Goal: Transaction & Acquisition: Purchase product/service

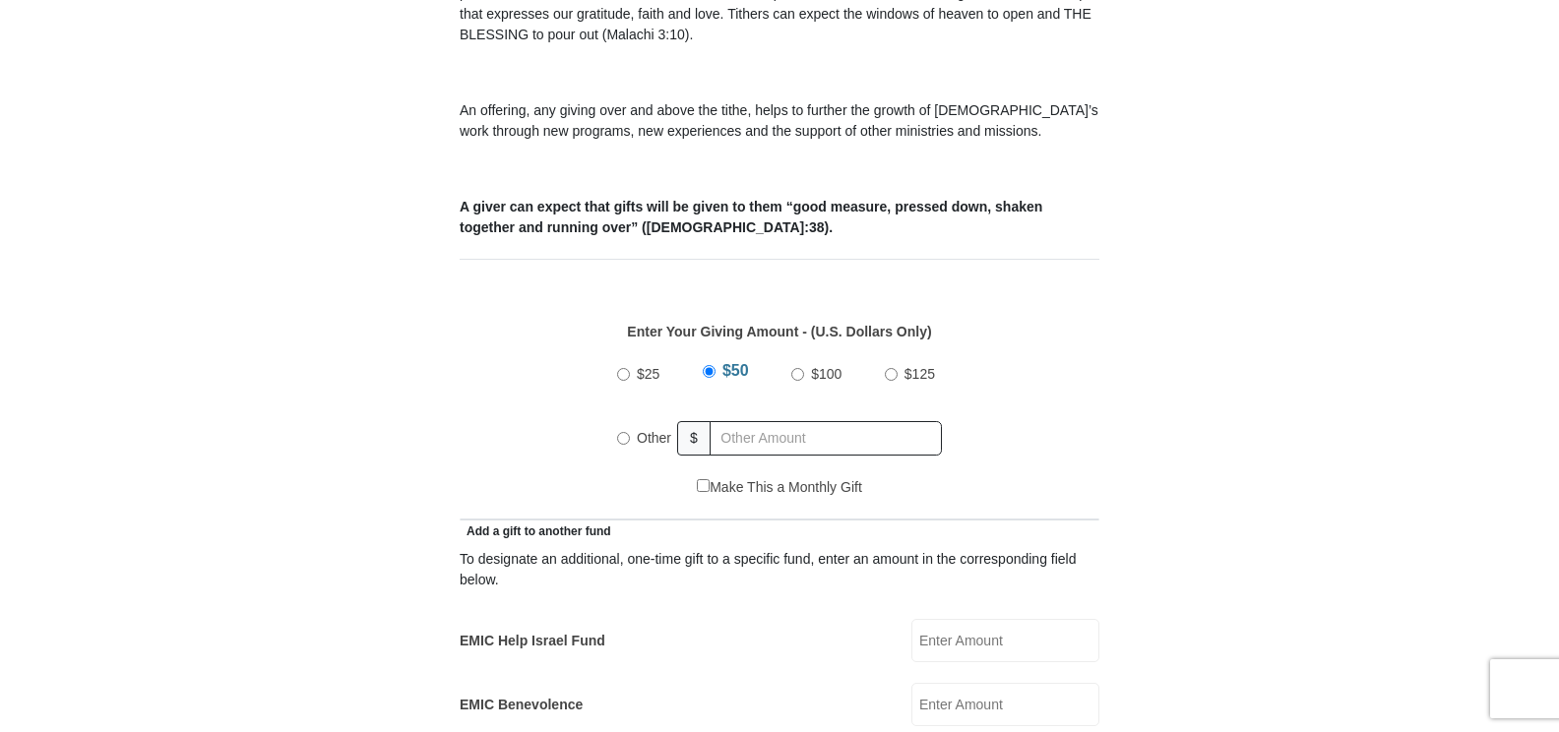
scroll to position [666, 0]
click at [636, 427] on label "Other" at bounding box center [654, 434] width 48 height 43
click at [630, 429] on input "Other" at bounding box center [623, 435] width 13 height 13
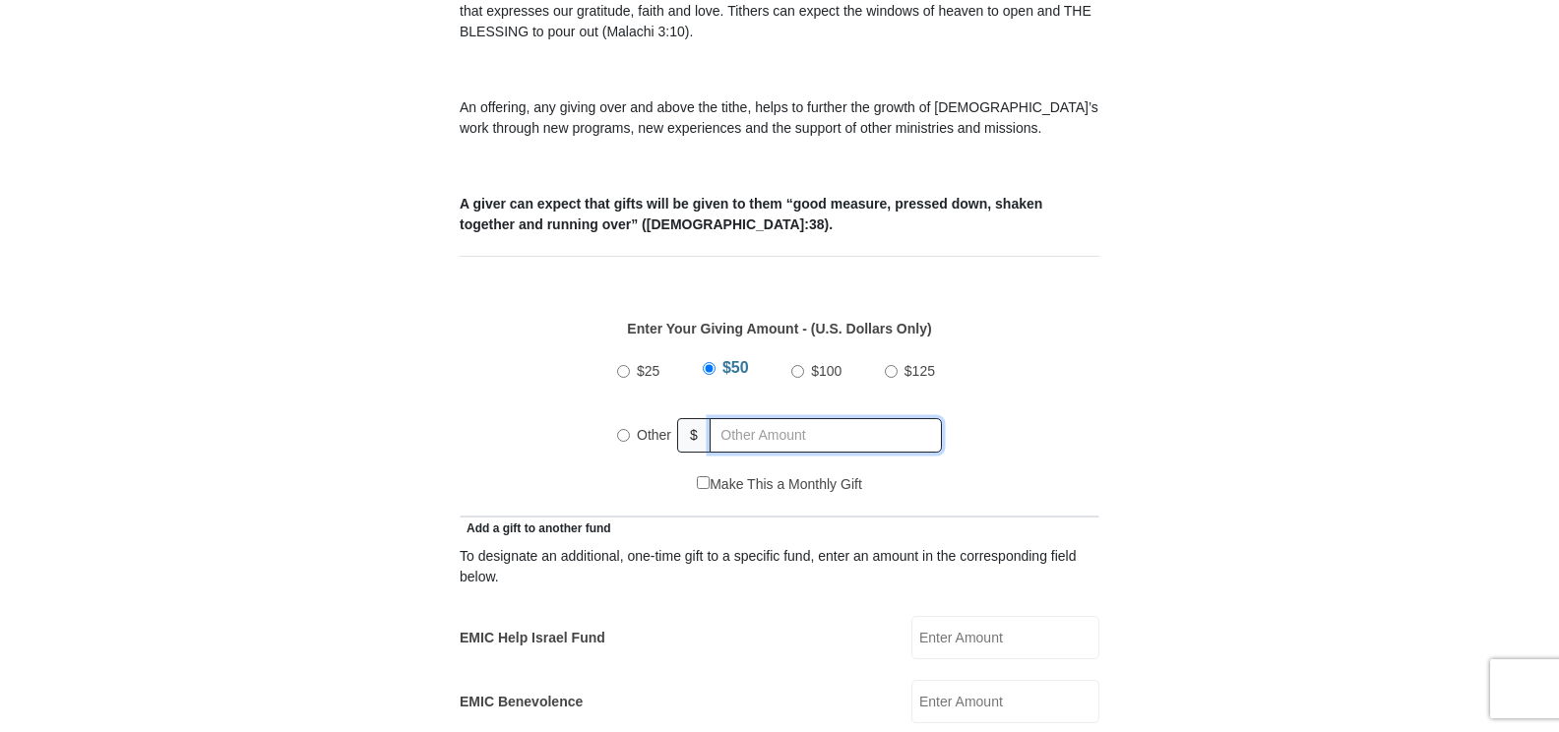
radio input "true"
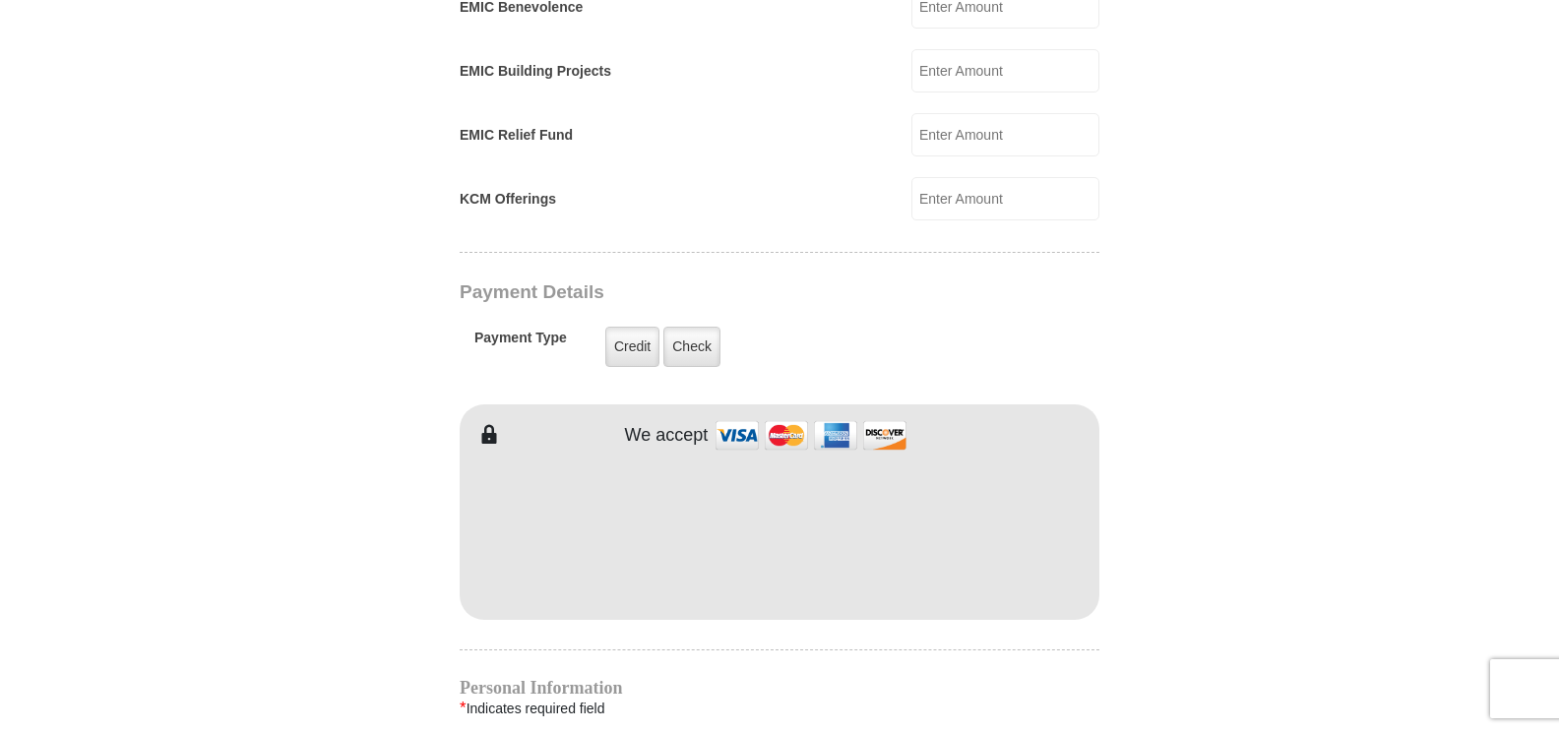
scroll to position [1365, 0]
type input "75.00"
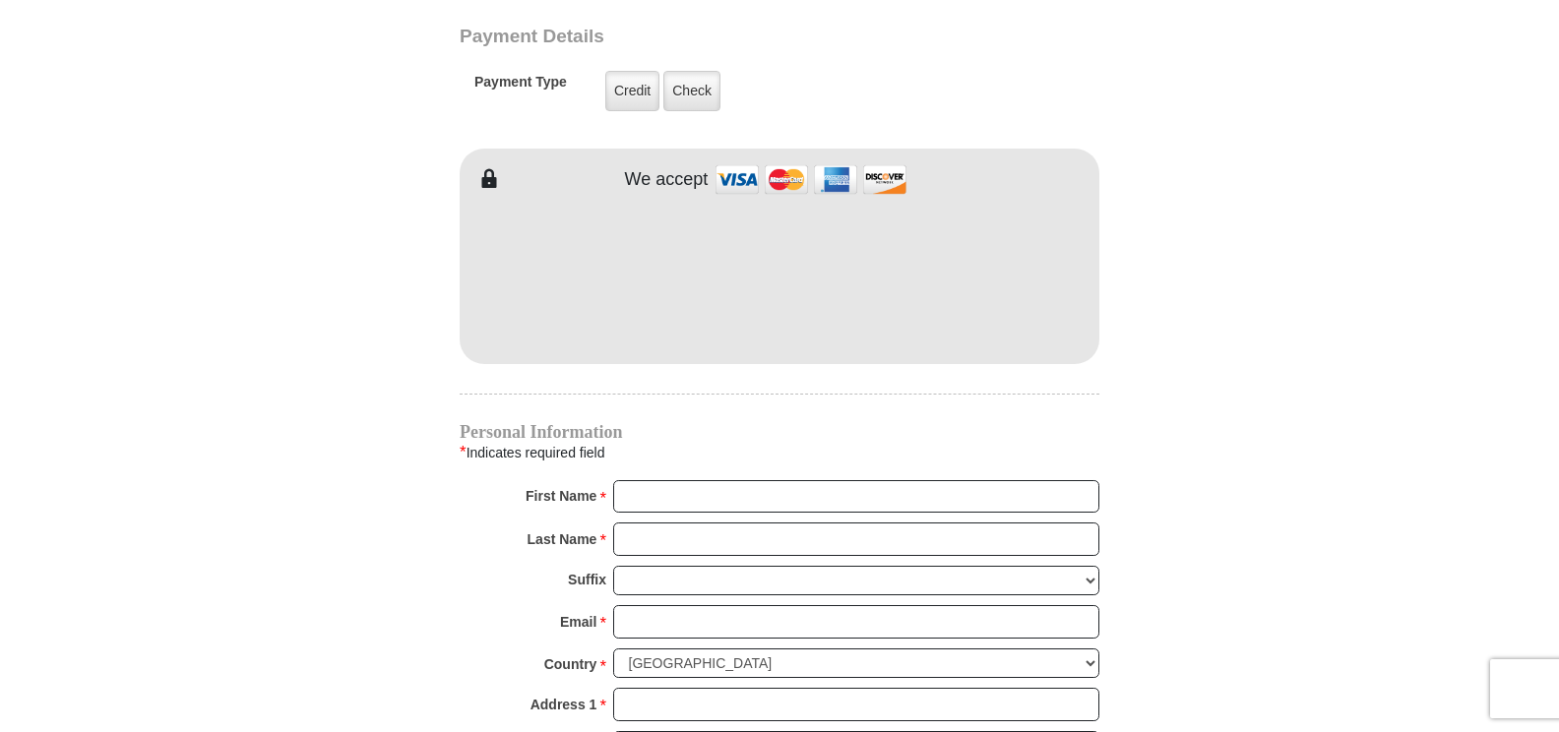
scroll to position [1625, 0]
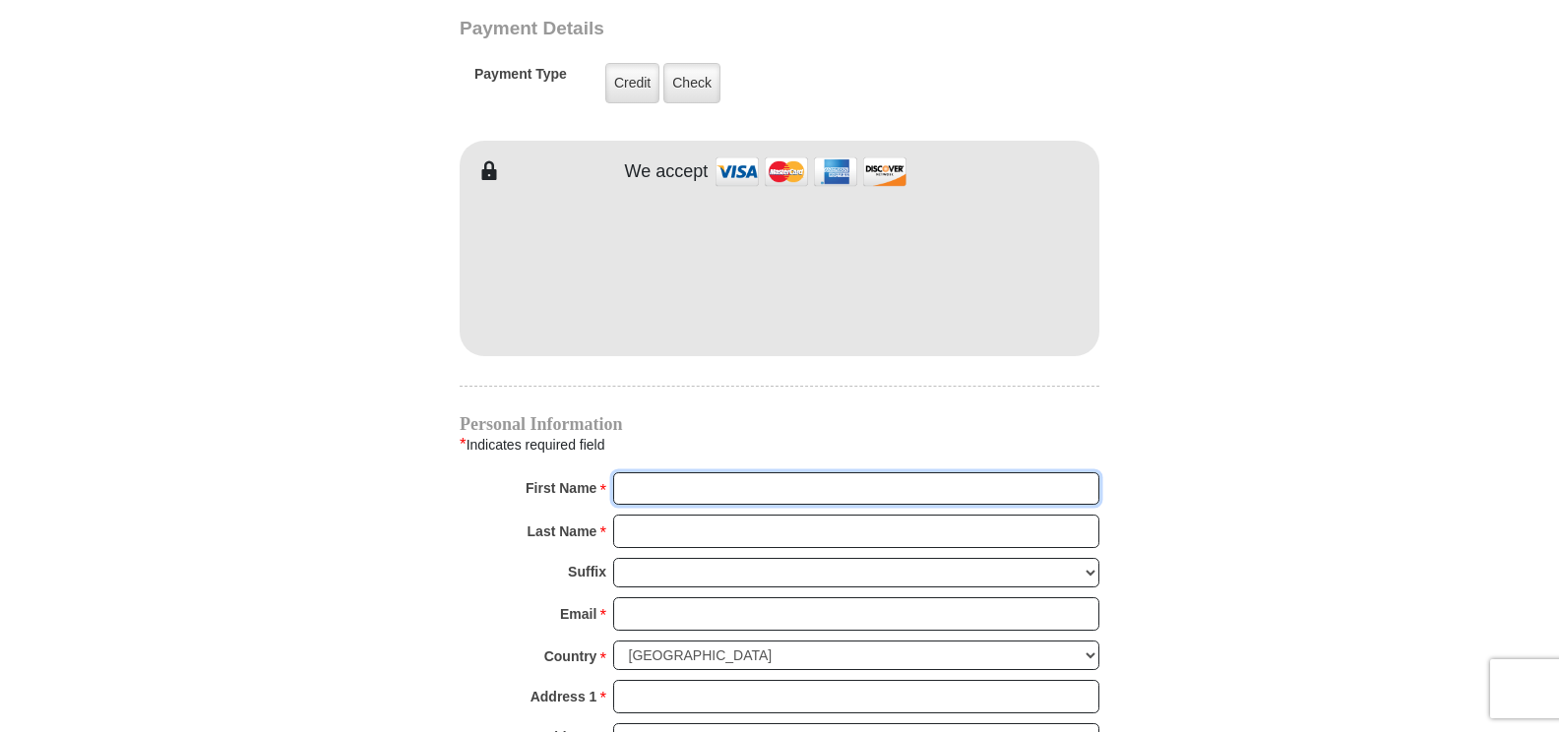
click at [768, 473] on input "First Name *" at bounding box center [856, 488] width 486 height 33
type input "Rebecca"
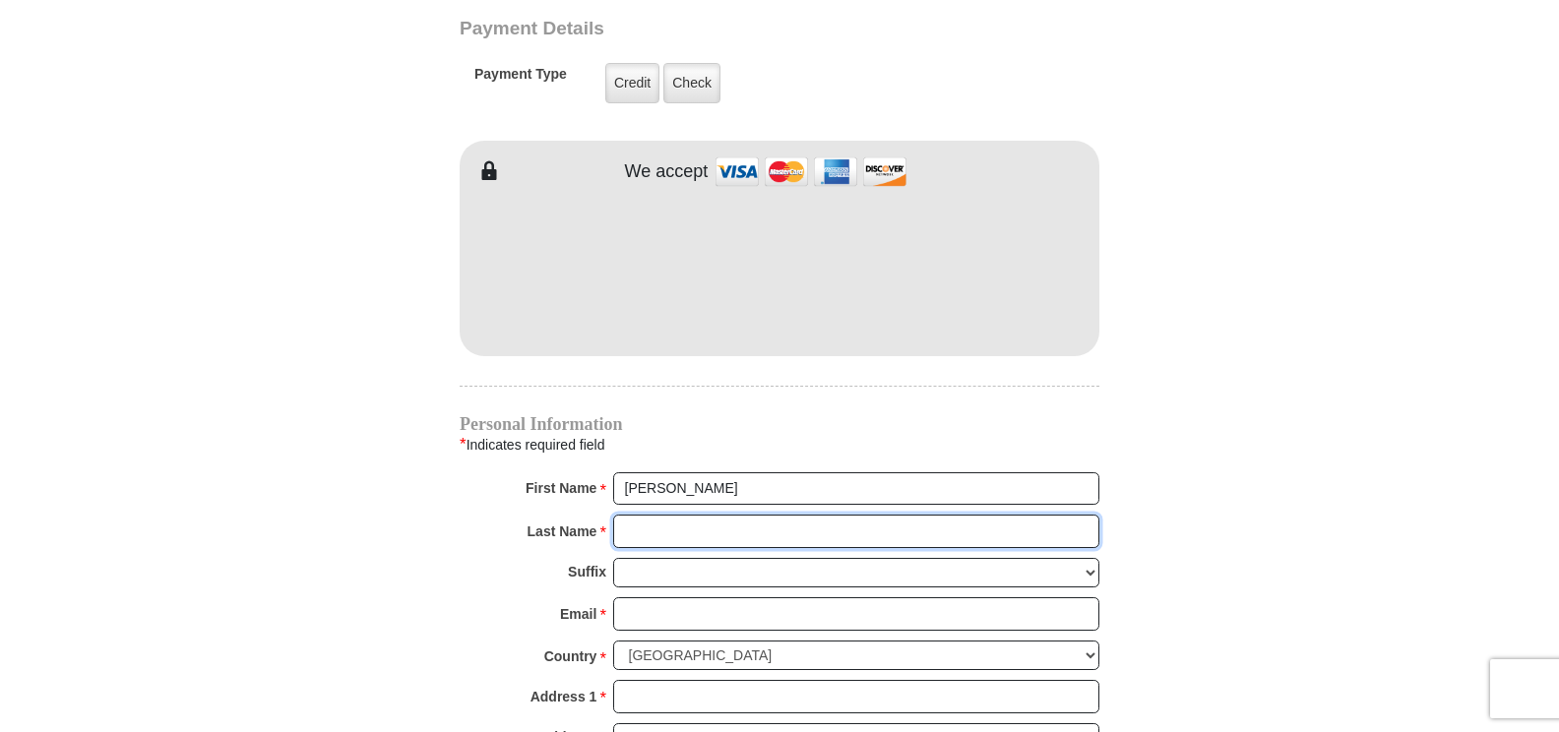
type input "Adams"
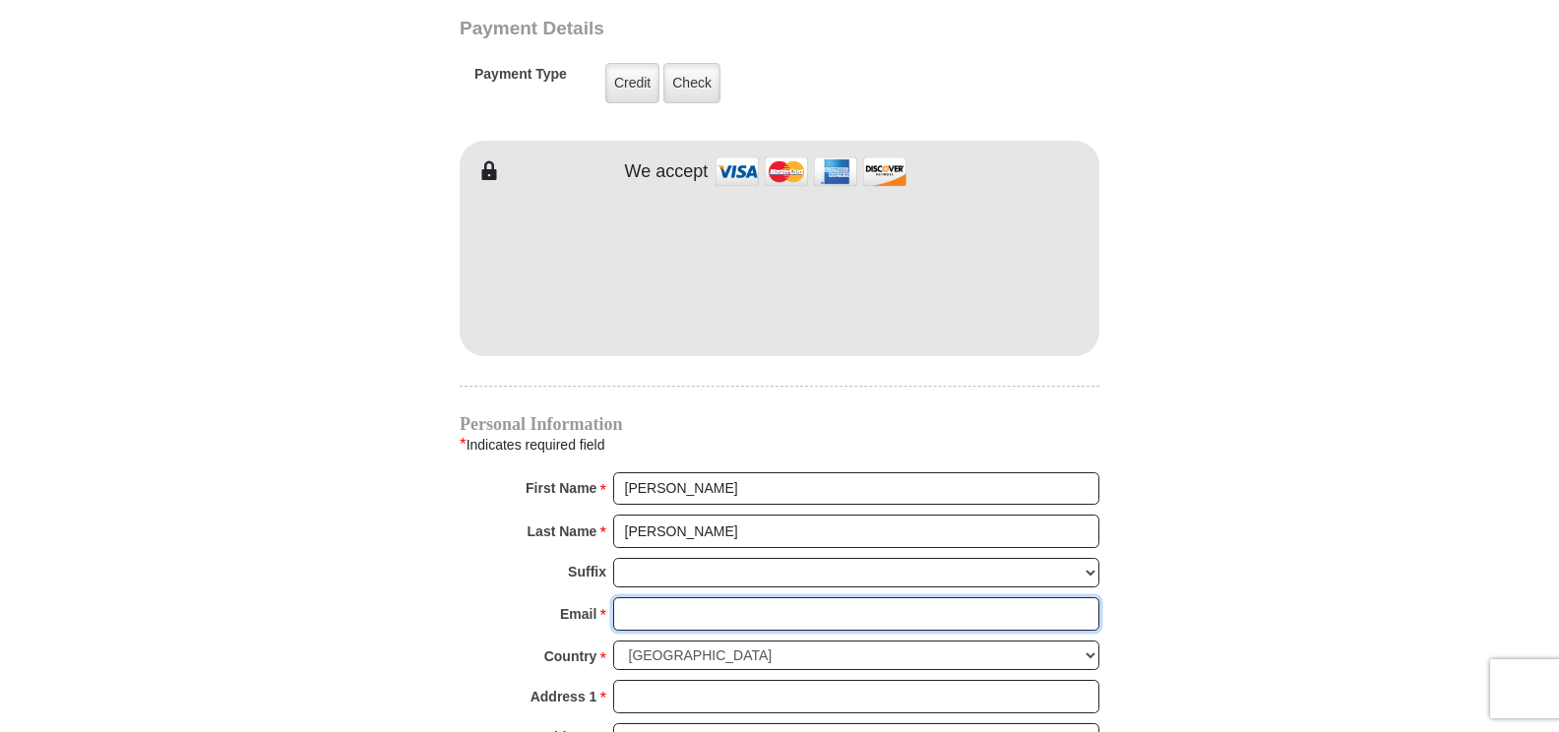
type input "bbeck1375@hotmail.com"
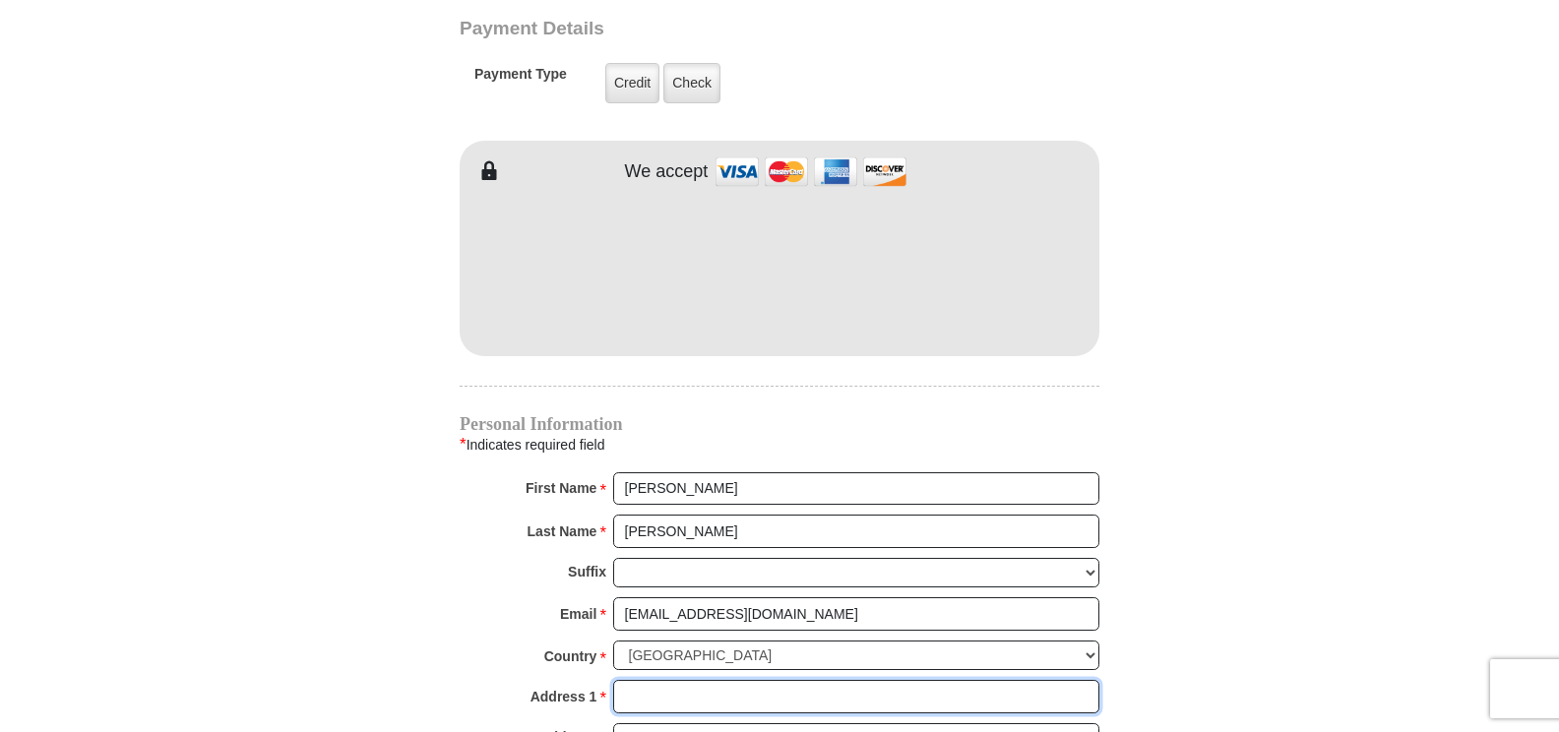
type input "151 Merrick Road"
type input "Cambridge"
select select "OH"
type input "43725"
type input "7404351066"
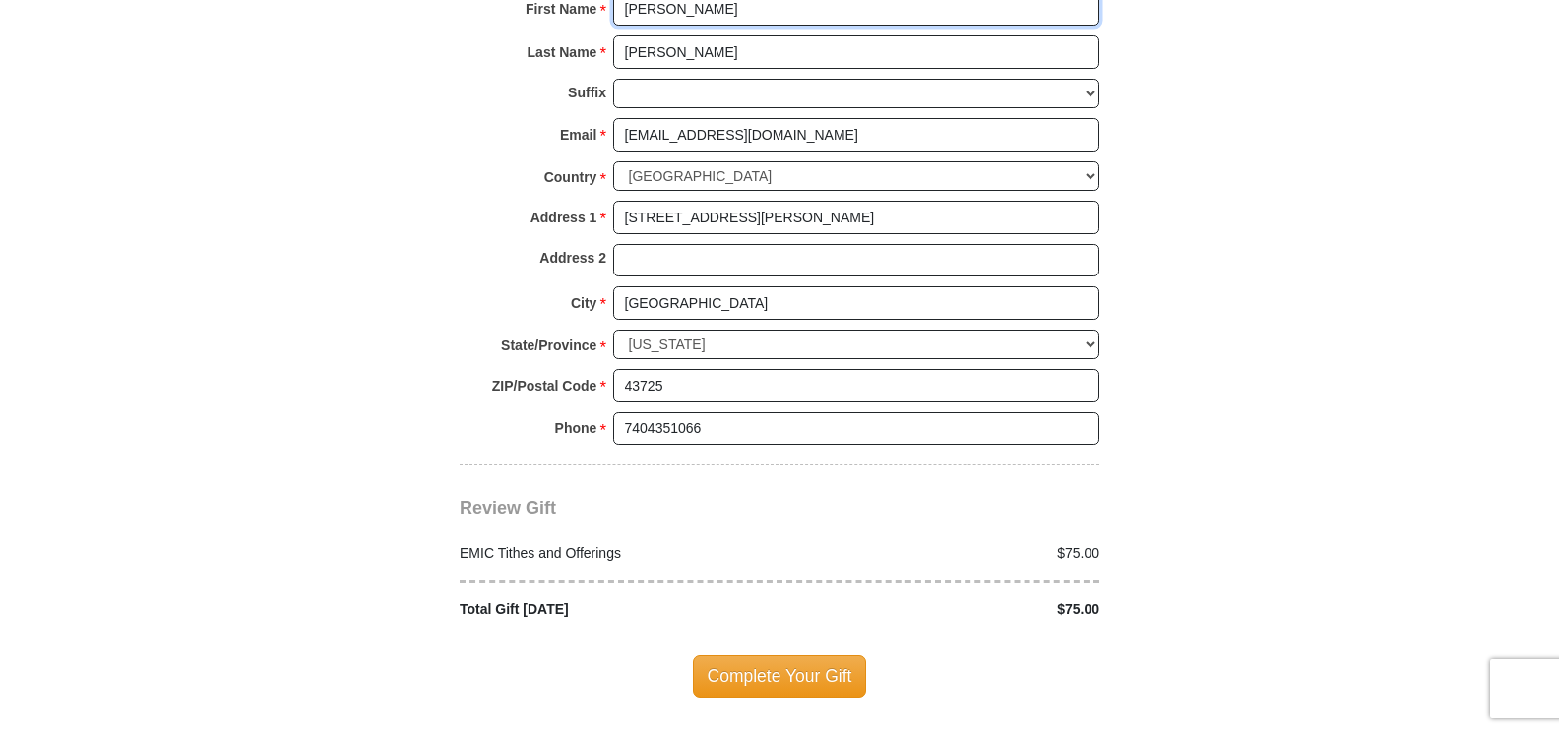
scroll to position [2152, 0]
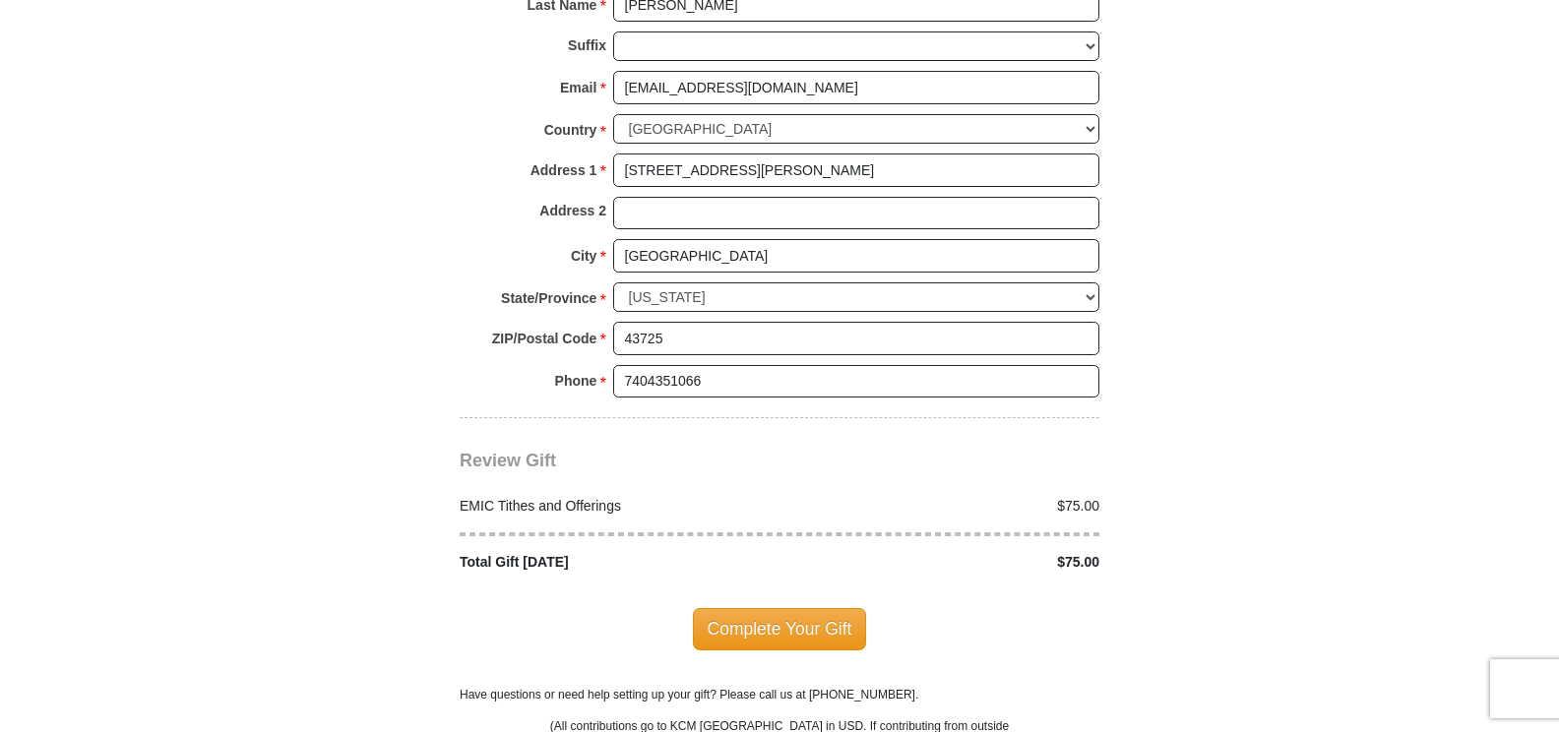
click at [825, 611] on span "Complete Your Gift" at bounding box center [780, 628] width 174 height 41
